Goal: Task Accomplishment & Management: Manage account settings

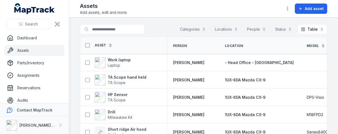
click at [174, 15] on div "Assets Add assets, edit and more. Add asset" at bounding box center [204, 8] width 248 height 13
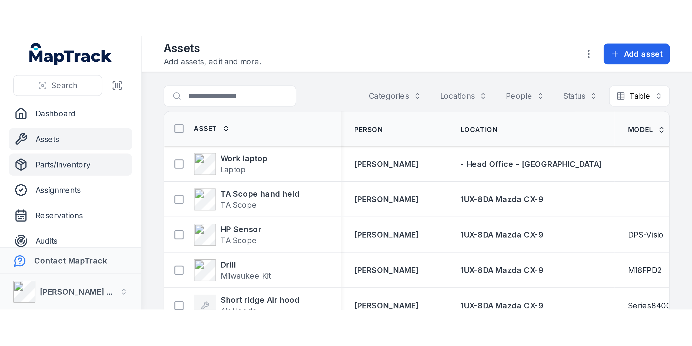
scroll to position [80, 0]
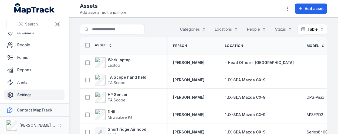
click at [31, 92] on link "Settings" at bounding box center [34, 94] width 60 height 11
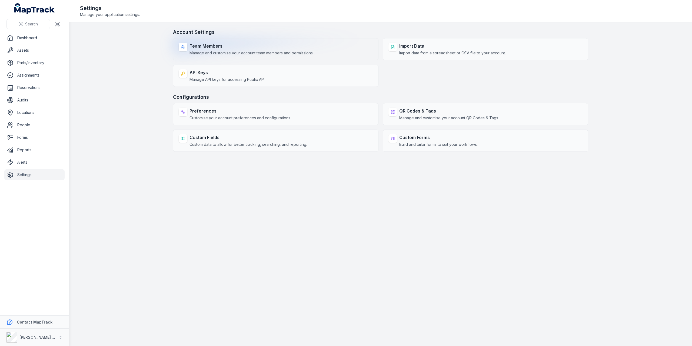
click at [225, 52] on span "Manage and customise your account team members and permissions." at bounding box center [252, 52] width 124 height 5
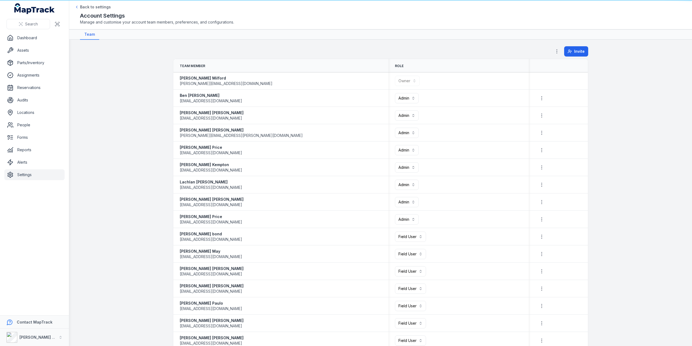
click at [216, 46] on main "**********" at bounding box center [380, 193] width 623 height 306
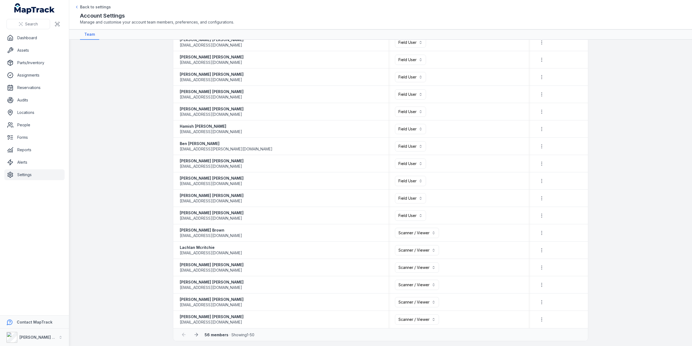
scroll to position [610, 0]
click at [194, 133] on icon at bounding box center [196, 333] width 5 height 5
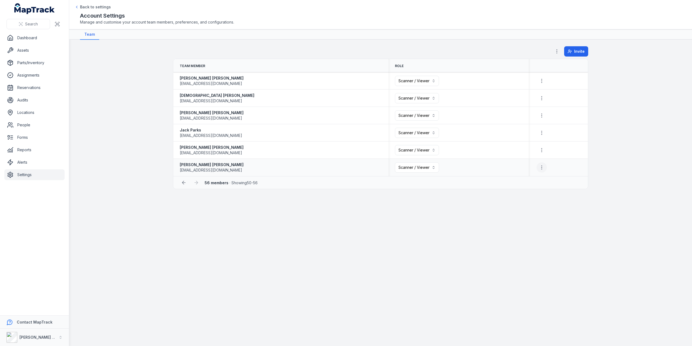
click at [338, 133] on icon "button" at bounding box center [541, 167] width 5 height 5
click at [338, 133] on div "Remove Member" at bounding box center [513, 181] width 64 height 10
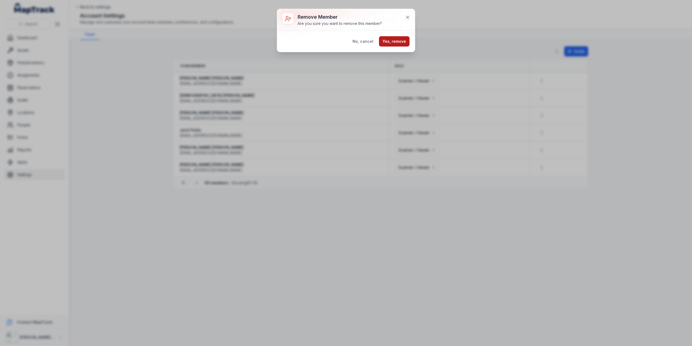
click at [338, 44] on button "Yes, remove" at bounding box center [394, 41] width 31 height 10
